Goal: Information Seeking & Learning: Learn about a topic

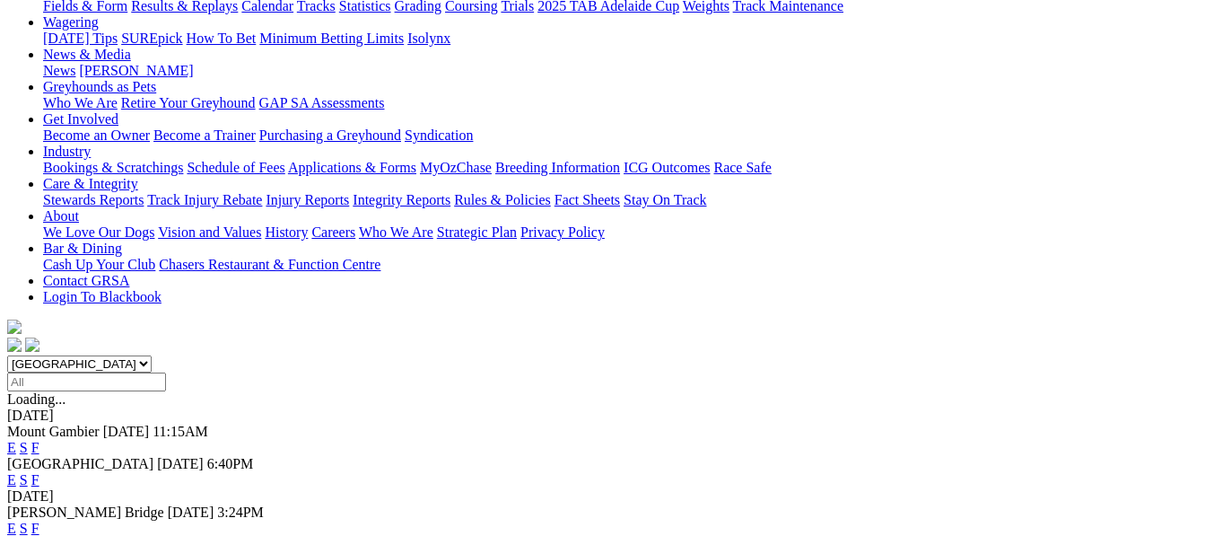
scroll to position [346, 0]
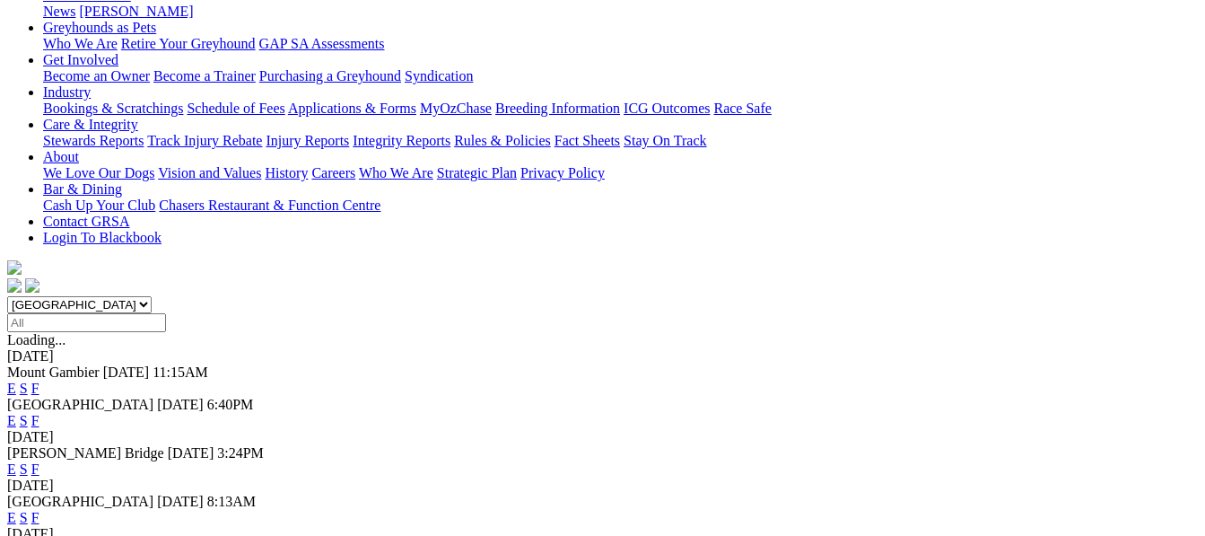
click at [39, 461] on link "F" at bounding box center [35, 468] width 8 height 15
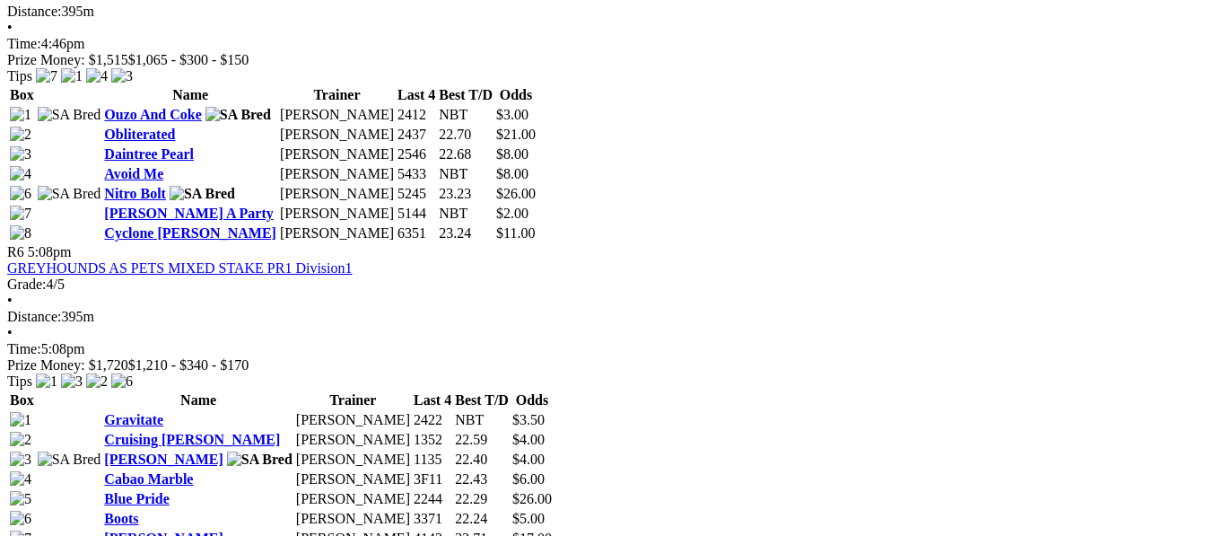
scroll to position [2224, 0]
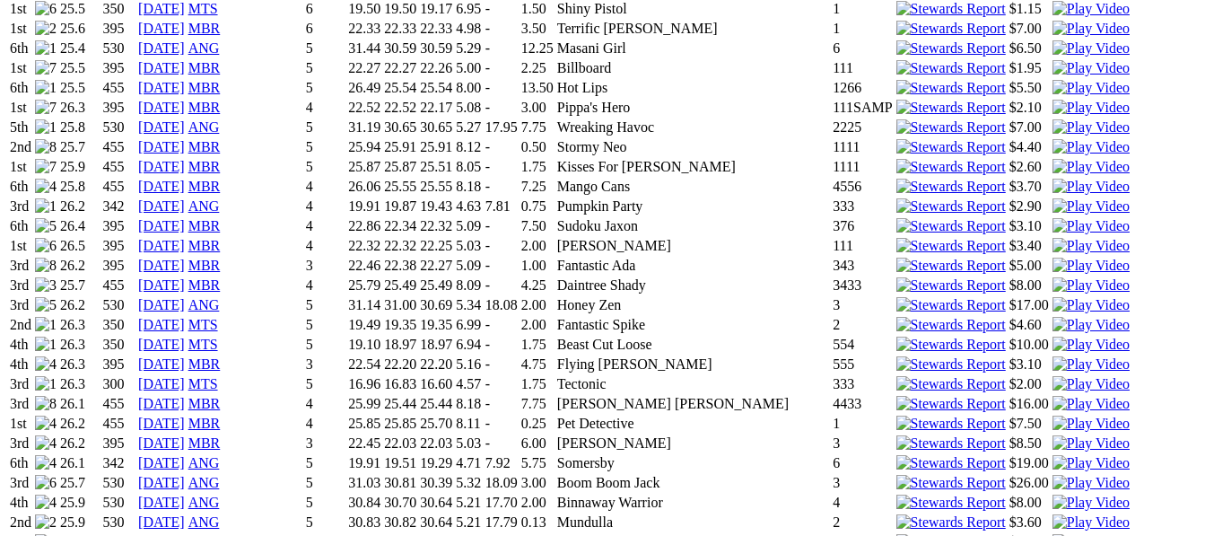
scroll to position [2080, 0]
